Goal: Information Seeking & Learning: Learn about a topic

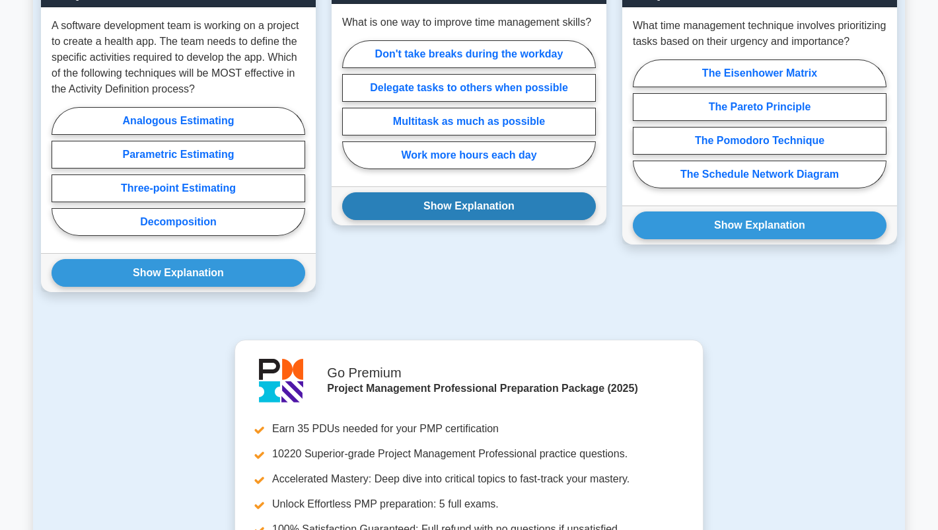
scroll to position [1388, 0]
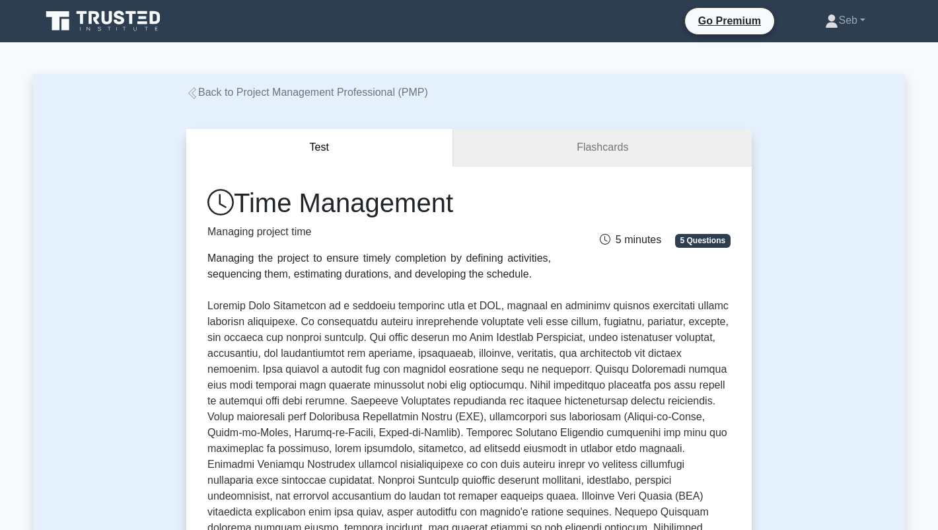
click at [568, 160] on link "Flashcards" at bounding box center [602, 148] width 299 height 38
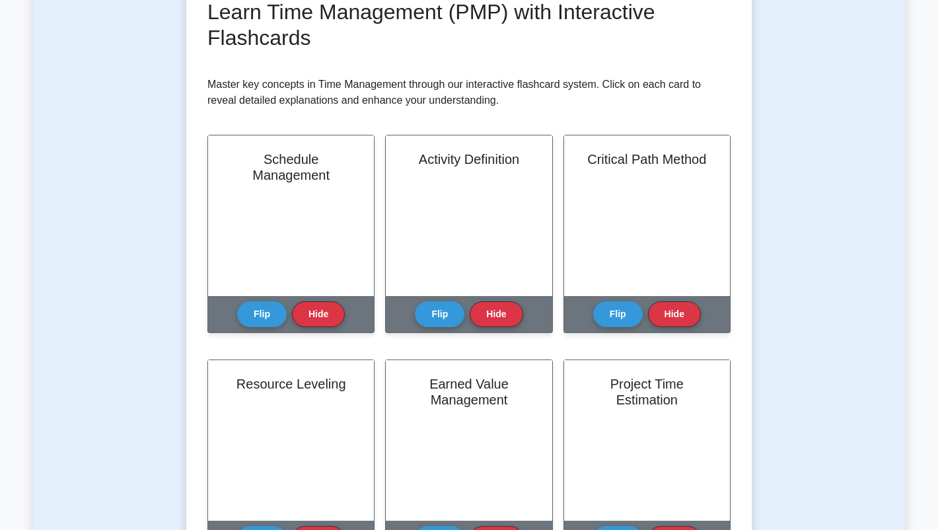
scroll to position [264, 0]
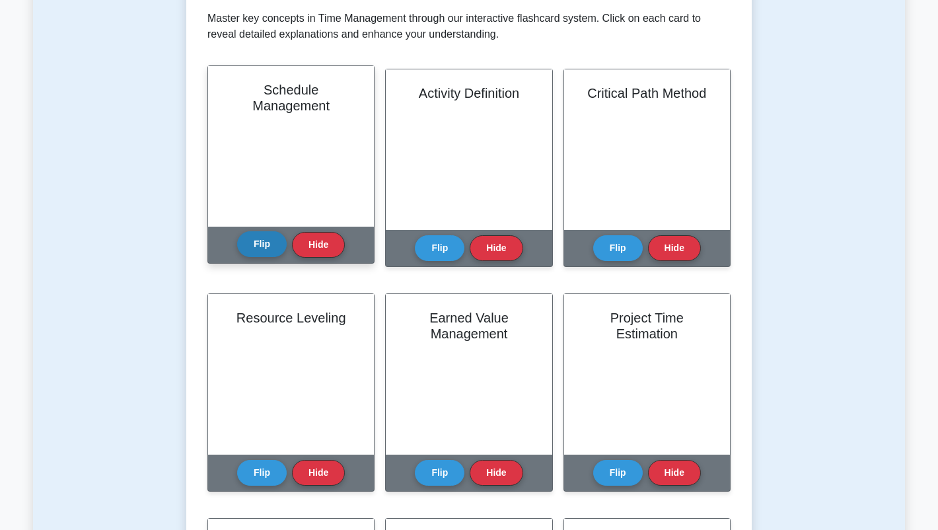
click at [270, 248] on button "Flip" at bounding box center [262, 244] width 50 height 26
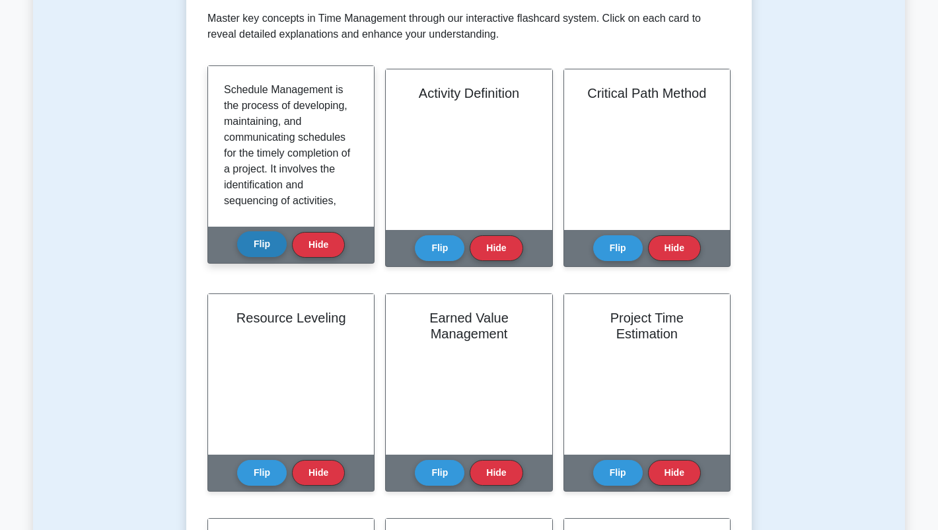
click at [270, 248] on button "Flip" at bounding box center [262, 244] width 50 height 26
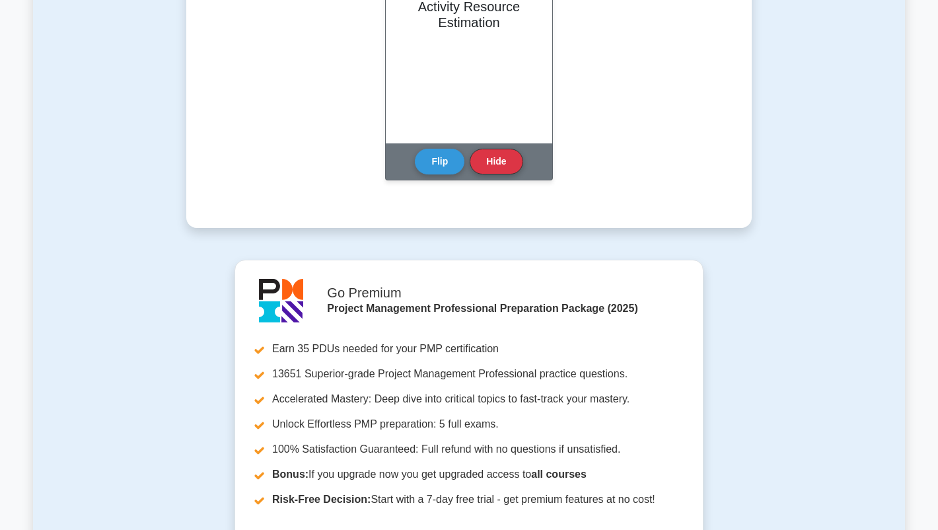
scroll to position [0, 0]
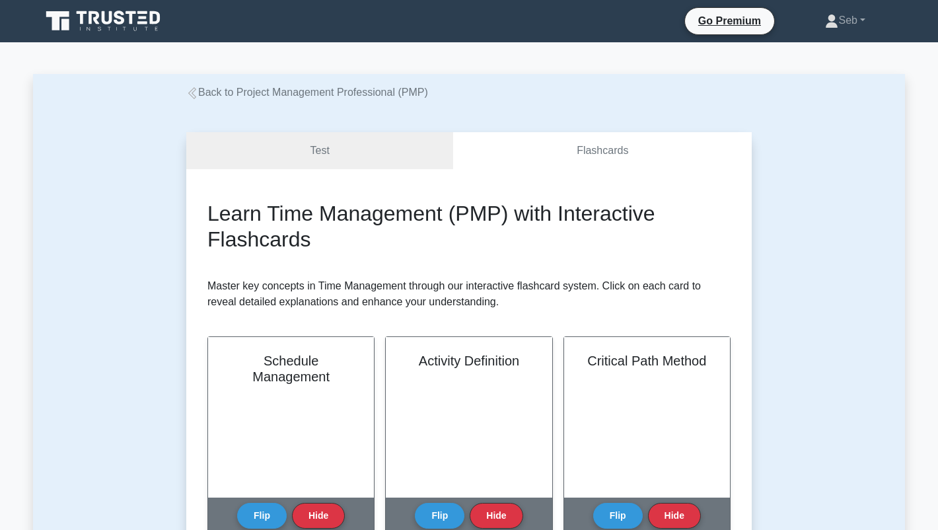
drag, startPoint x: 156, startPoint y: 241, endPoint x: 118, endPoint y: -77, distance: 320.8
